Goal: Register for event/course: Sign up to attend an event or enroll in a course

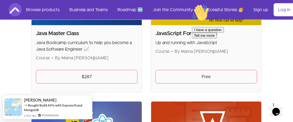
scroll to position [970, 0]
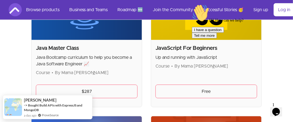
click at [177, 82] on div "JavaScript For Beginners Up and running with JavaScript Course • By Mama Samba …" at bounding box center [206, 73] width 110 height 67
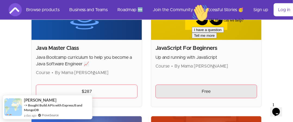
click at [179, 87] on link "Free" at bounding box center [207, 92] width 102 height 14
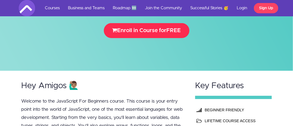
click at [158, 32] on button "Enroll in Course for FREE" at bounding box center [147, 30] width 86 height 15
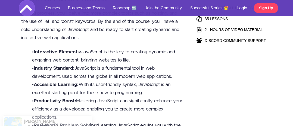
scroll to position [227, 0]
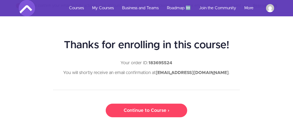
scroll to position [13, 0]
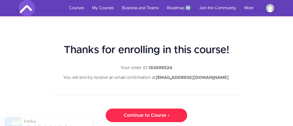
click at [165, 115] on link "Continue to Course ›" at bounding box center [147, 116] width 82 height 14
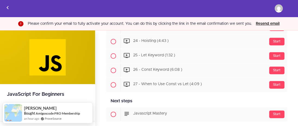
scroll to position [552, 0]
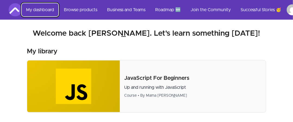
click at [33, 9] on link "My dashboard" at bounding box center [40, 9] width 37 height 13
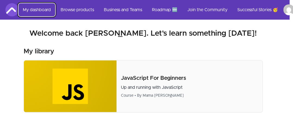
scroll to position [0, 6]
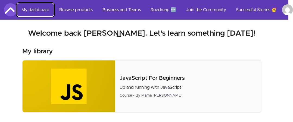
click at [40, 13] on link "My dashboard" at bounding box center [35, 9] width 37 height 13
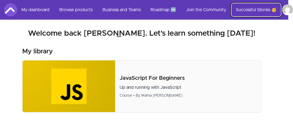
click at [262, 11] on link "Successful Stories 🥳" at bounding box center [256, 9] width 49 height 13
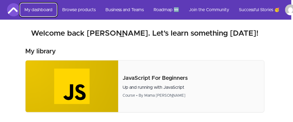
click at [26, 11] on link "My dashboard" at bounding box center [38, 9] width 37 height 13
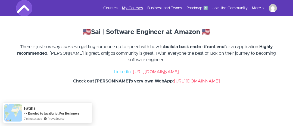
click at [134, 8] on link "My Courses" at bounding box center [132, 7] width 21 height 5
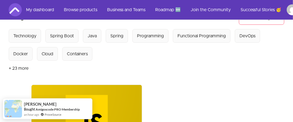
scroll to position [25, 0]
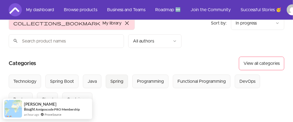
click at [117, 75] on button "Spring" at bounding box center [117, 82] width 22 height 14
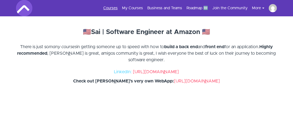
click at [116, 7] on link "Courses" at bounding box center [110, 7] width 14 height 5
